Goal: Find specific page/section: Find specific page/section

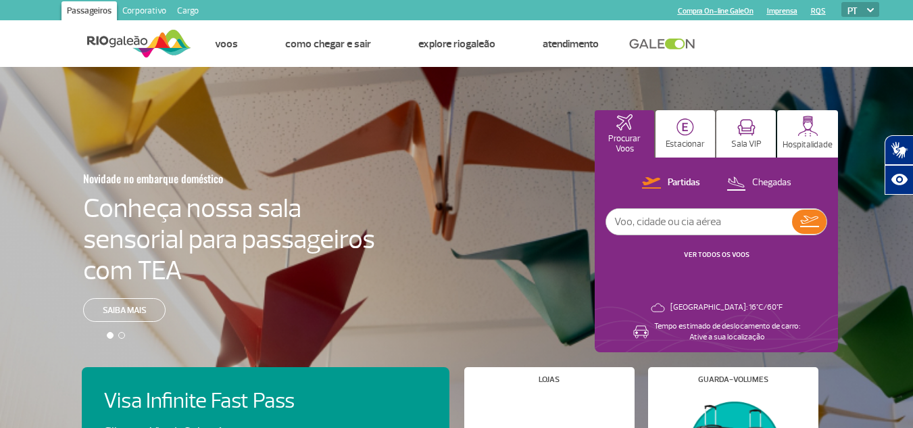
click at [184, 11] on link "Cargo" at bounding box center [188, 12] width 32 height 22
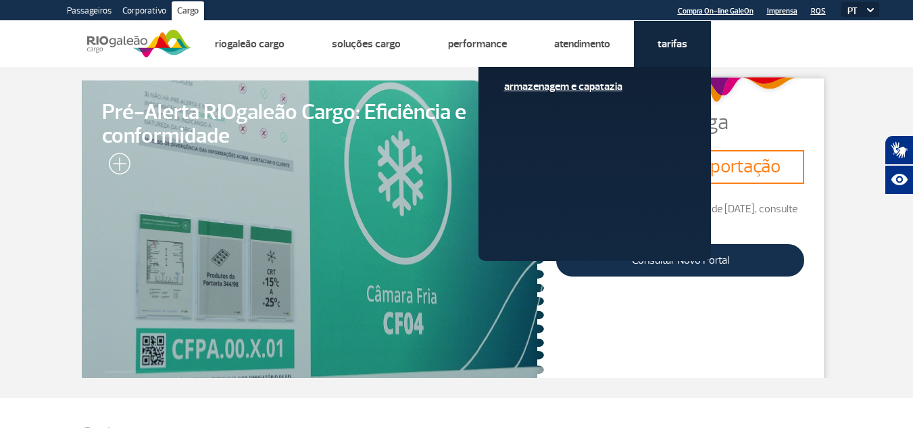
click at [579, 93] on link "Armazenagem e Capatazia" at bounding box center [594, 86] width 181 height 15
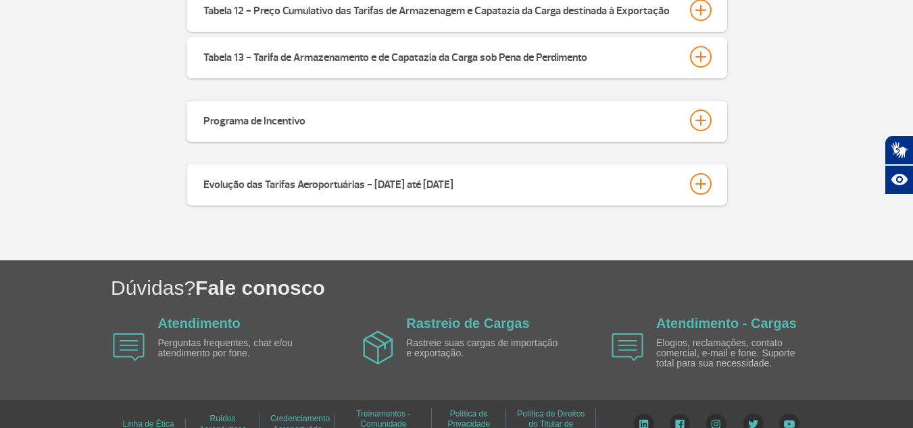
scroll to position [830, 0]
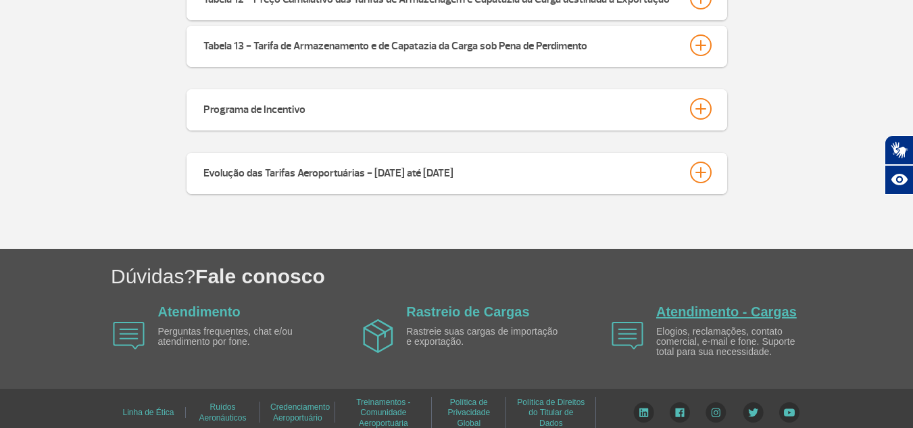
click at [722, 304] on link "Atendimento - Cargas" at bounding box center [726, 311] width 141 height 15
